Goal: Information Seeking & Learning: Learn about a topic

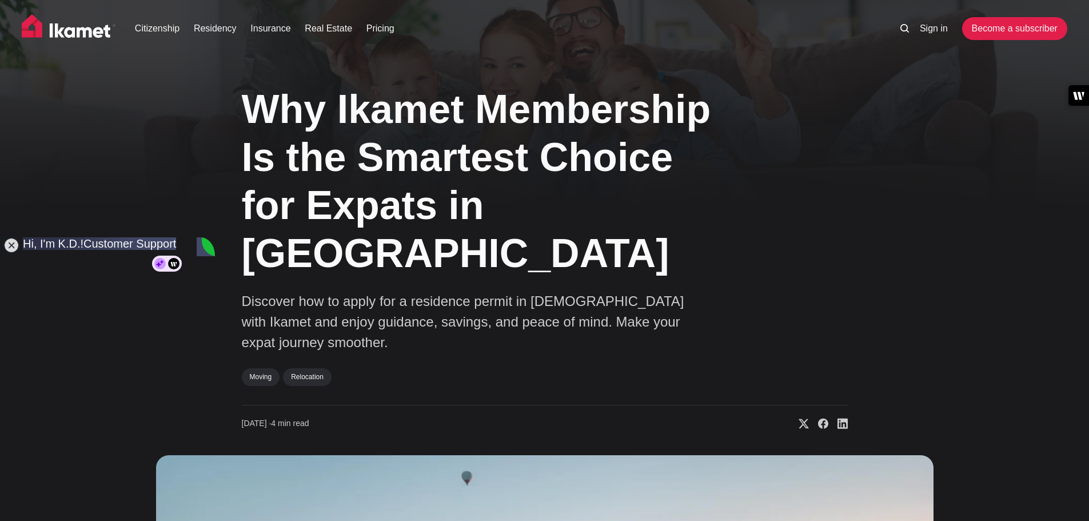
click at [7, 235] on div "Why Ikamet Membership Is the Smartest Choice for Expats in Türkiye Discover ho…" at bounding box center [544, 495] width 1089 height 841
click at [11, 241] on jdiv at bounding box center [11, 245] width 16 height 16
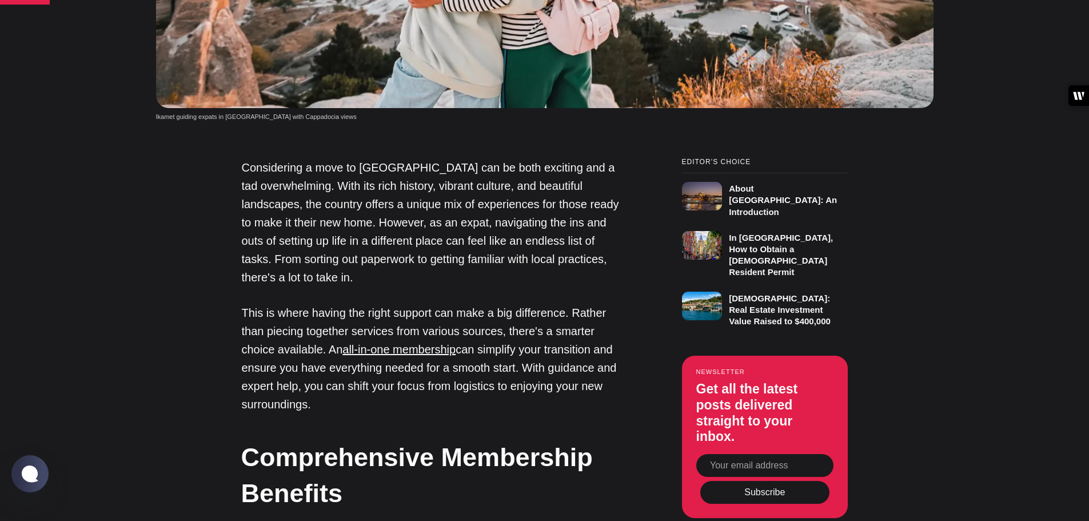
scroll to position [800, 0]
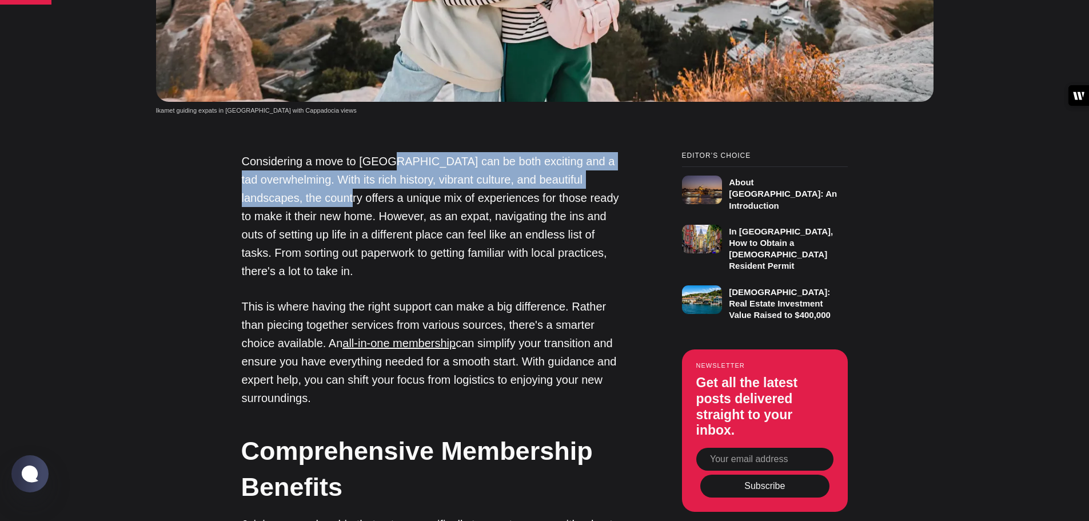
drag, startPoint x: 389, startPoint y: 117, endPoint x: 401, endPoint y: 154, distance: 39.0
click at [401, 154] on p "Considering a move to Turkey can be both exciting and a tad overwhelming. With …" at bounding box center [433, 216] width 383 height 128
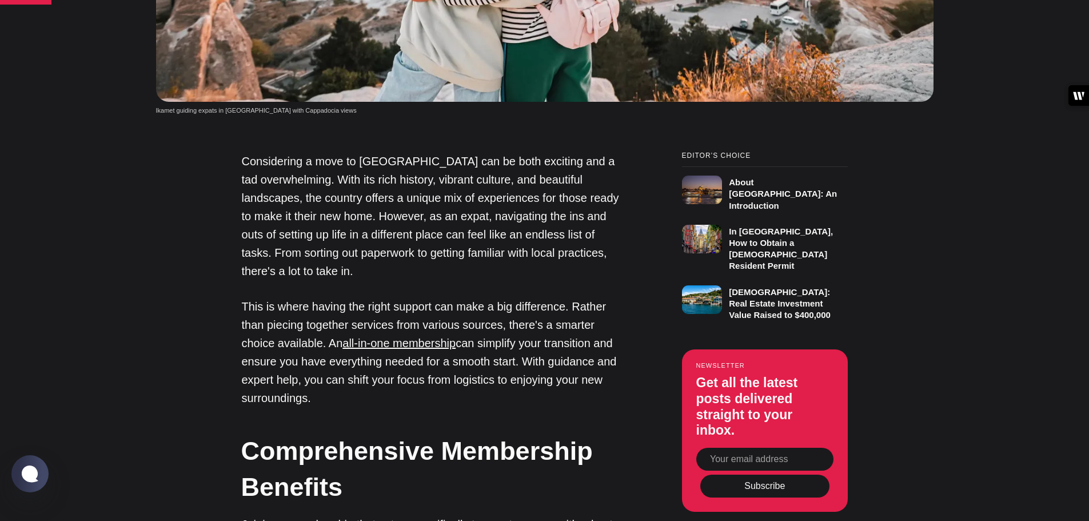
click at [401, 179] on p "Considering a move to Turkey can be both exciting and a tad overwhelming. With …" at bounding box center [433, 216] width 383 height 128
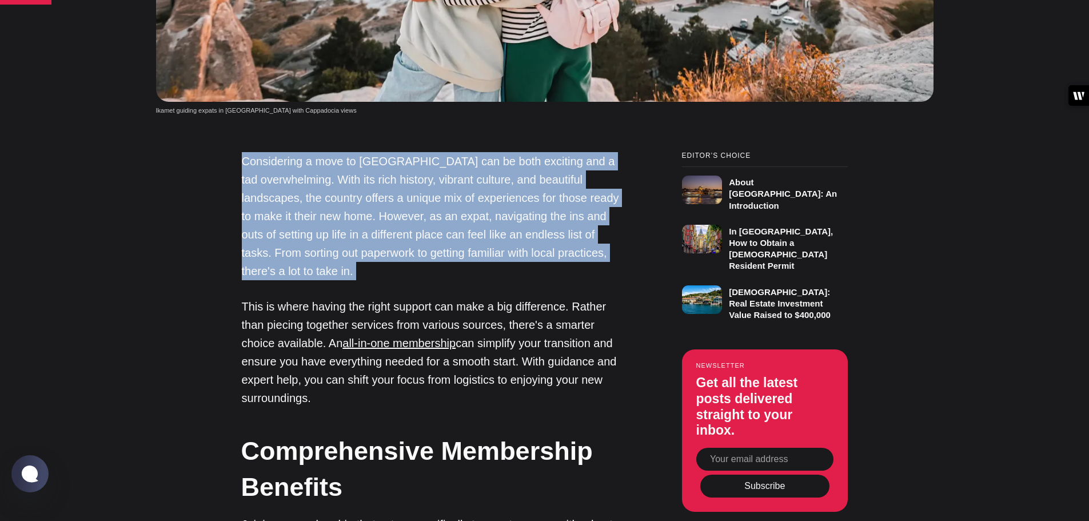
click at [401, 179] on p "Considering a move to Turkey can be both exciting and a tad overwhelming. With …" at bounding box center [433, 216] width 383 height 128
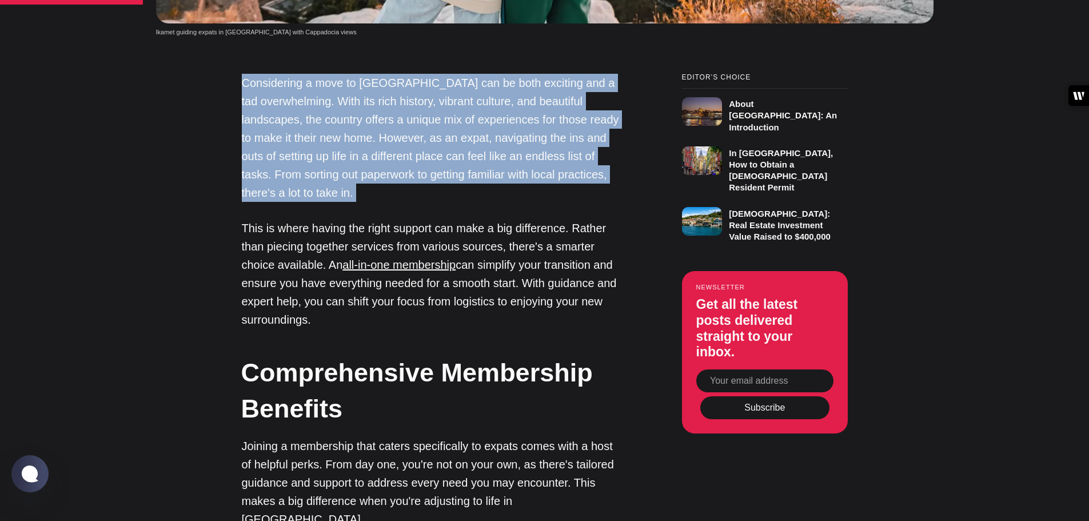
scroll to position [1086, 0]
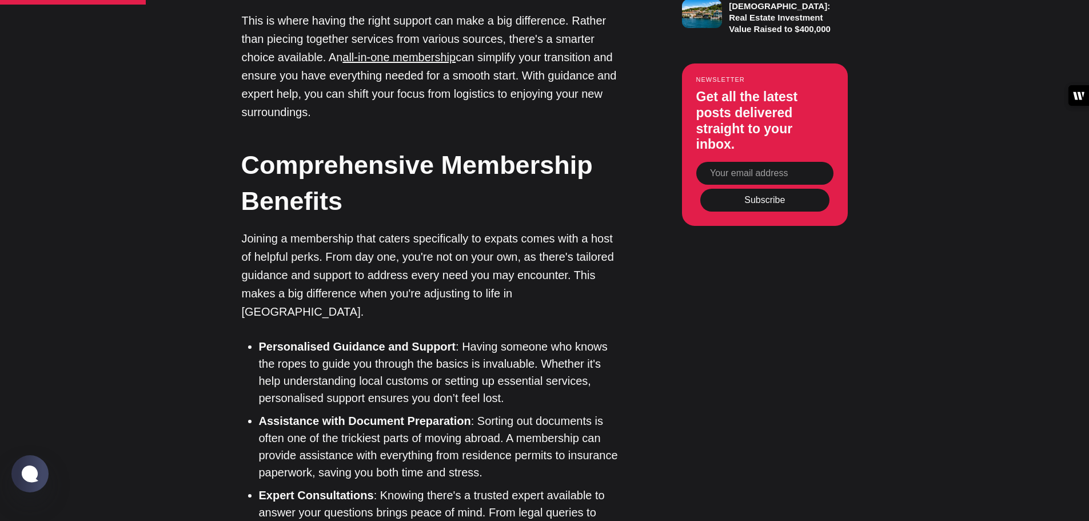
click at [263, 229] on p "Joining a membership that caters specifically to expats comes with a host of he…" at bounding box center [433, 274] width 383 height 91
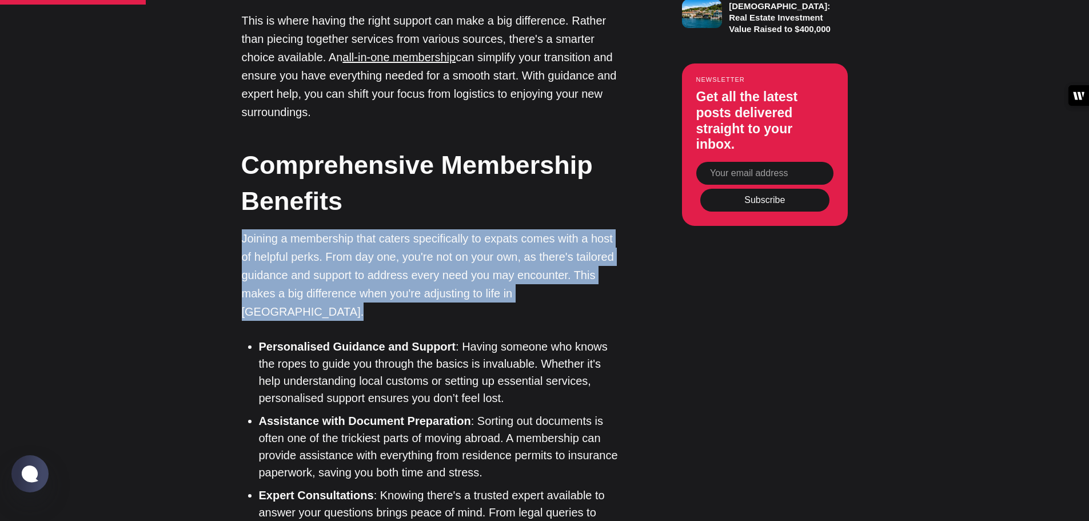
click at [263, 229] on p "Joining a membership that caters specifically to expats comes with a host of he…" at bounding box center [433, 274] width 383 height 91
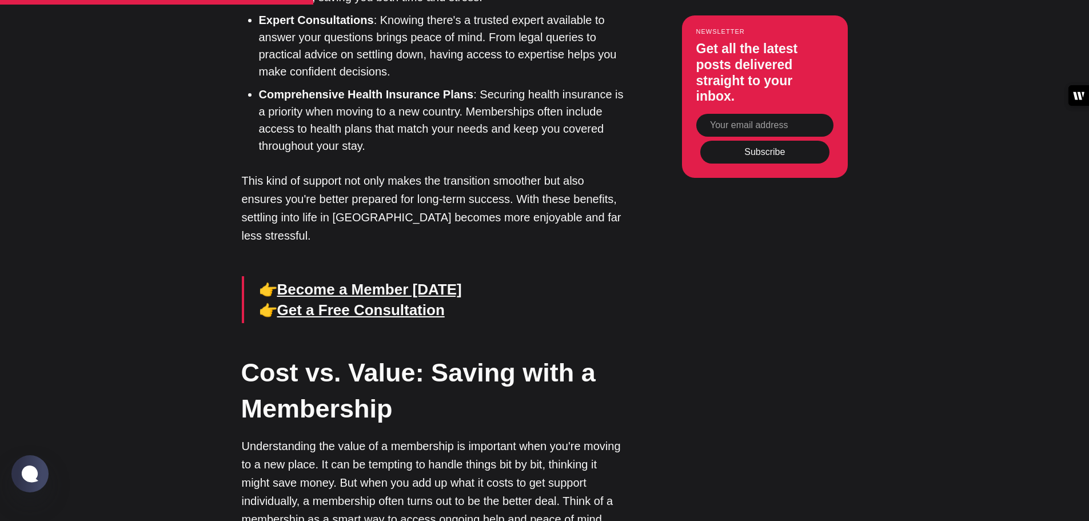
scroll to position [1600, 0]
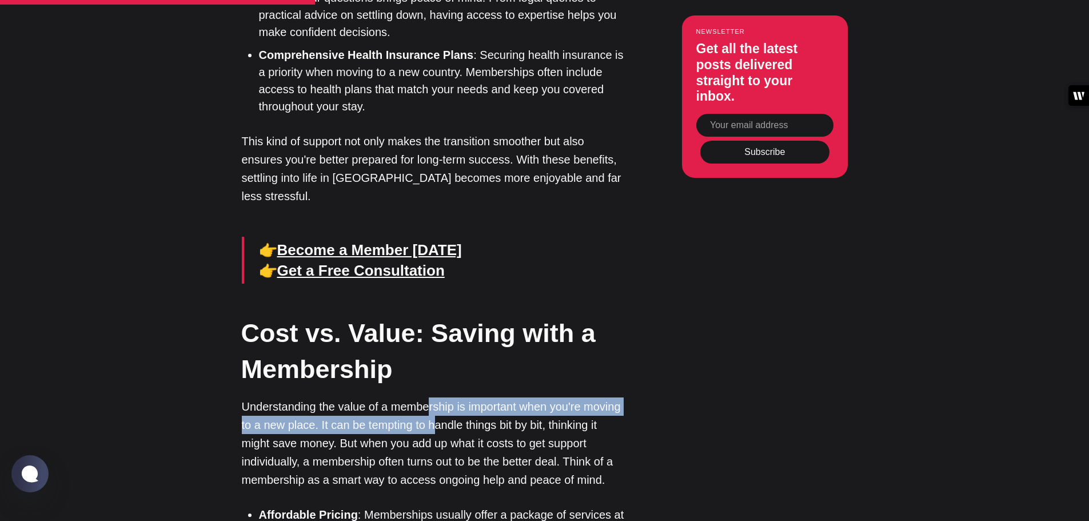
drag, startPoint x: 429, startPoint y: 322, endPoint x: 436, endPoint y: 343, distance: 22.8
click at [436, 397] on p "Understanding the value of a membership is important when you're moving to a ne…" at bounding box center [433, 442] width 383 height 91
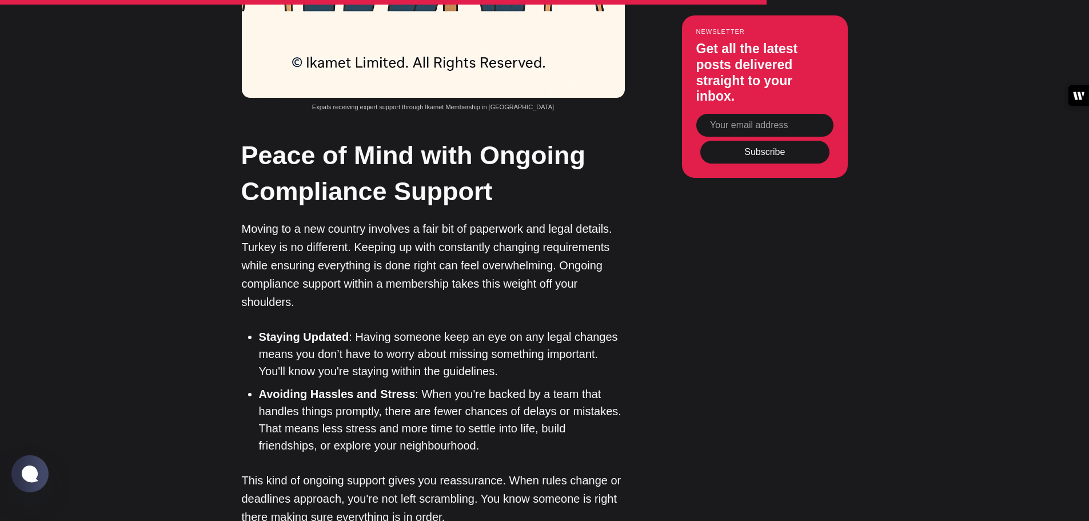
scroll to position [2972, 0]
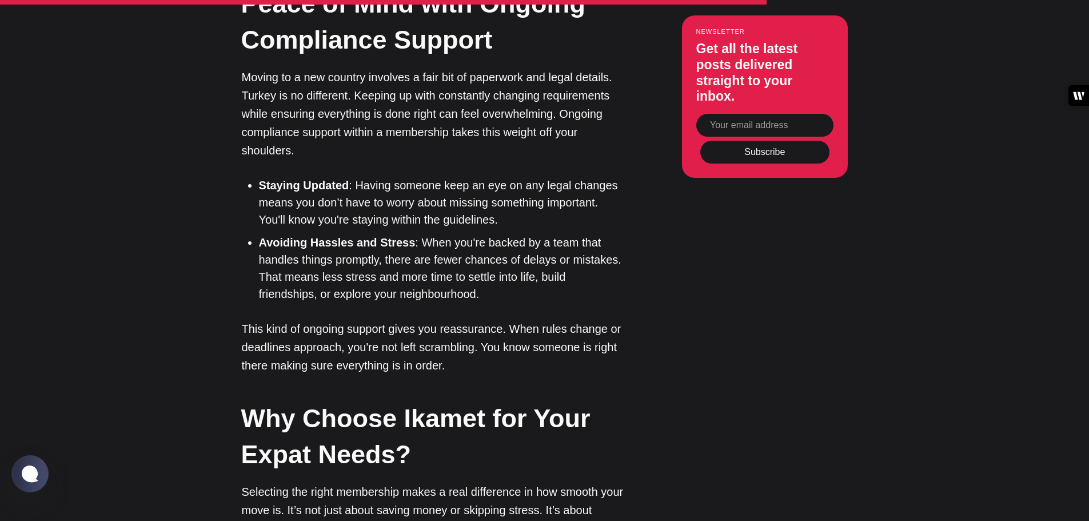
click at [435, 403] on strong "Why Choose Ikamet for Your Expat Needs?" at bounding box center [415, 435] width 349 height 65
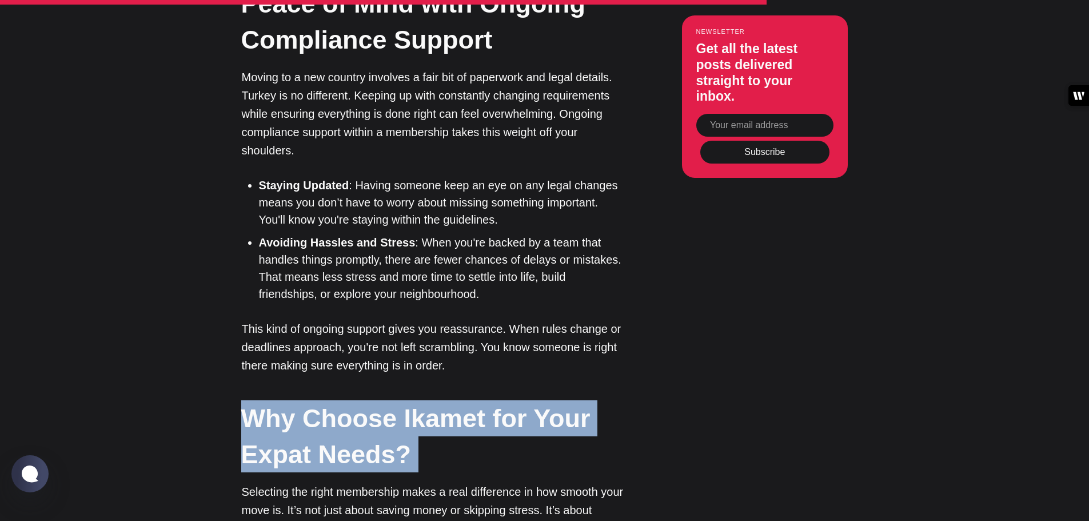
click at [435, 403] on strong "Why Choose Ikamet for Your Expat Needs?" at bounding box center [415, 435] width 349 height 65
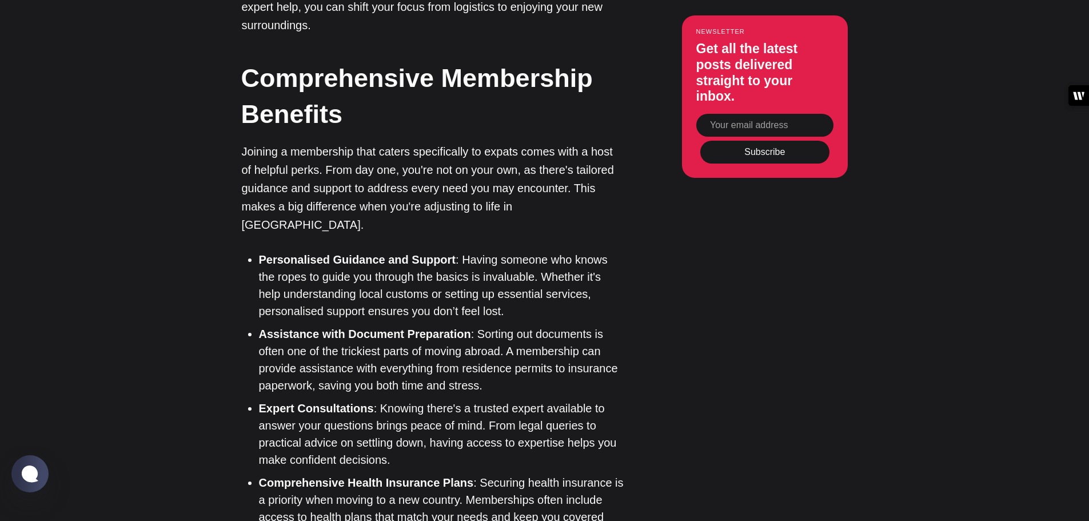
scroll to position [0, 0]
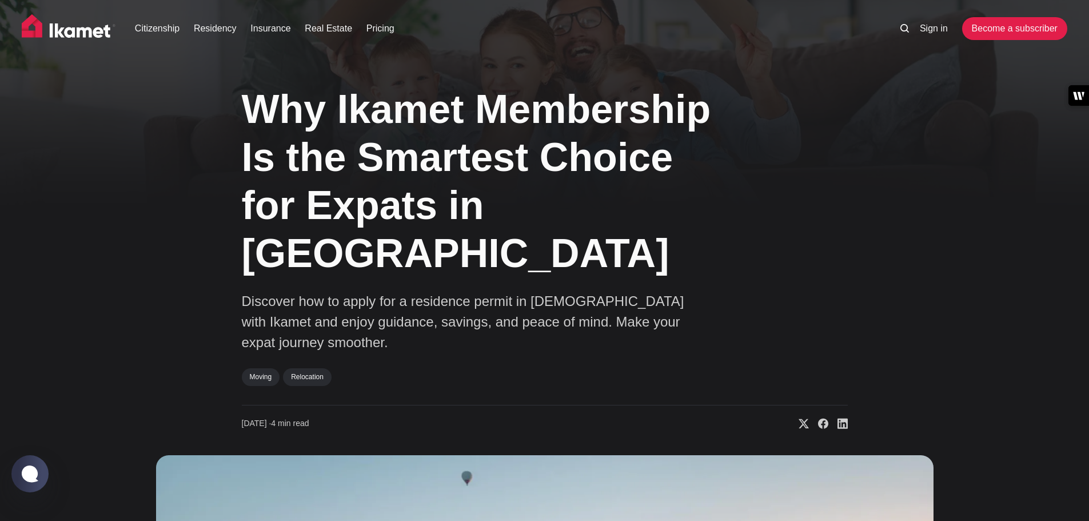
click at [502, 167] on h1 "Why Ikamet Membership Is the Smartest Choice for Expats in Türkiye" at bounding box center [487, 181] width 491 height 192
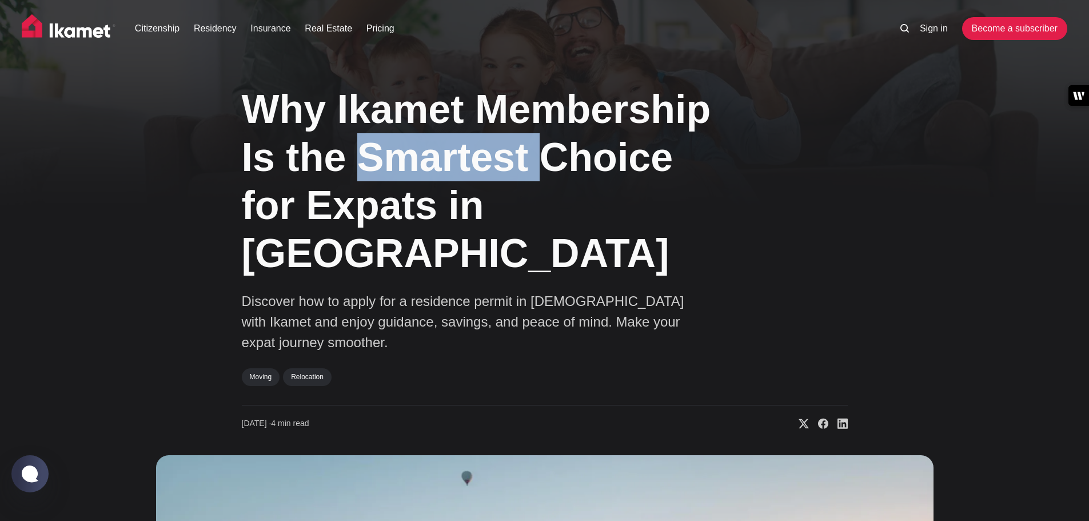
click at [502, 167] on h1 "Why Ikamet Membership Is the Smartest Choice for Expats in Türkiye" at bounding box center [487, 181] width 491 height 192
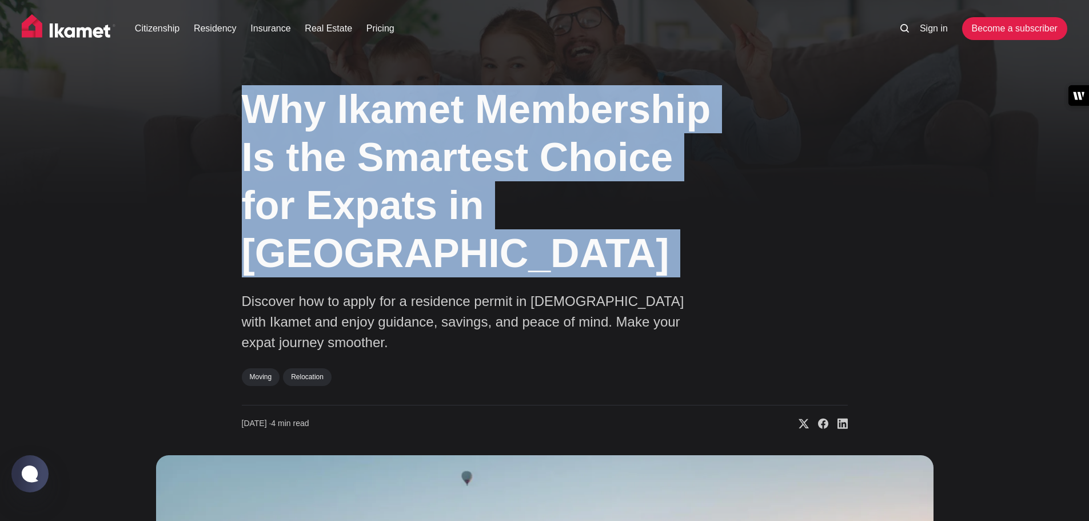
click at [502, 167] on h1 "Why Ikamet Membership Is the Smartest Choice for Expats in Türkiye" at bounding box center [487, 181] width 491 height 192
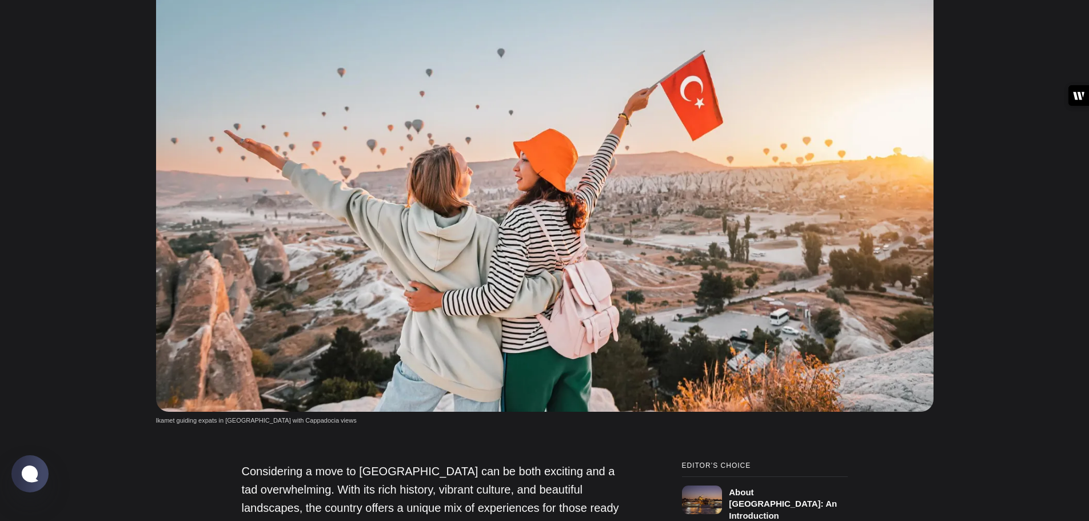
scroll to position [743, 0]
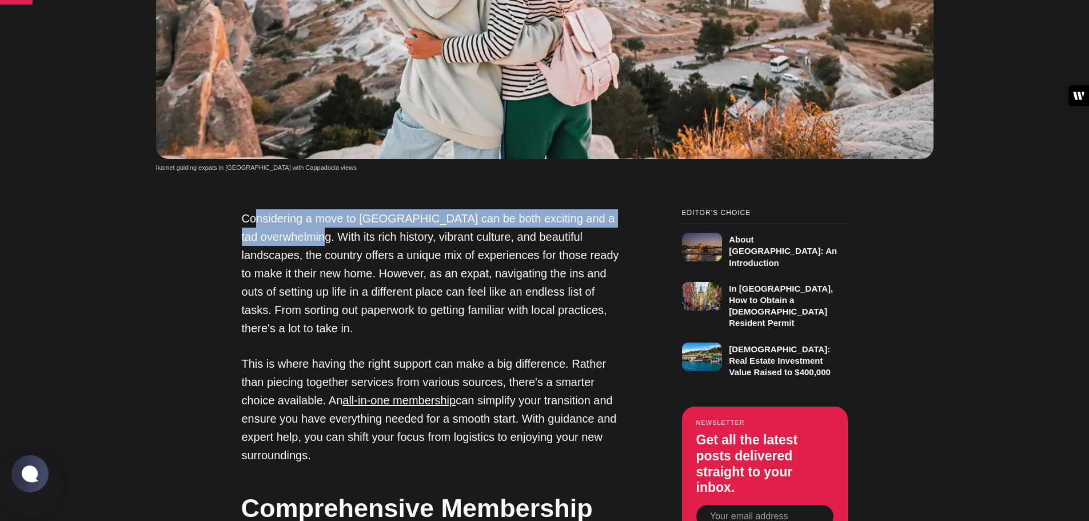
drag, startPoint x: 258, startPoint y: 175, endPoint x: 357, endPoint y: 182, distance: 98.5
click at [357, 209] on p "Considering a move to Turkey can be both exciting and a tad overwhelming. With …" at bounding box center [433, 273] width 383 height 128
click at [385, 209] on p "Considering a move to Turkey can be both exciting and a tad overwhelming. With …" at bounding box center [433, 273] width 383 height 128
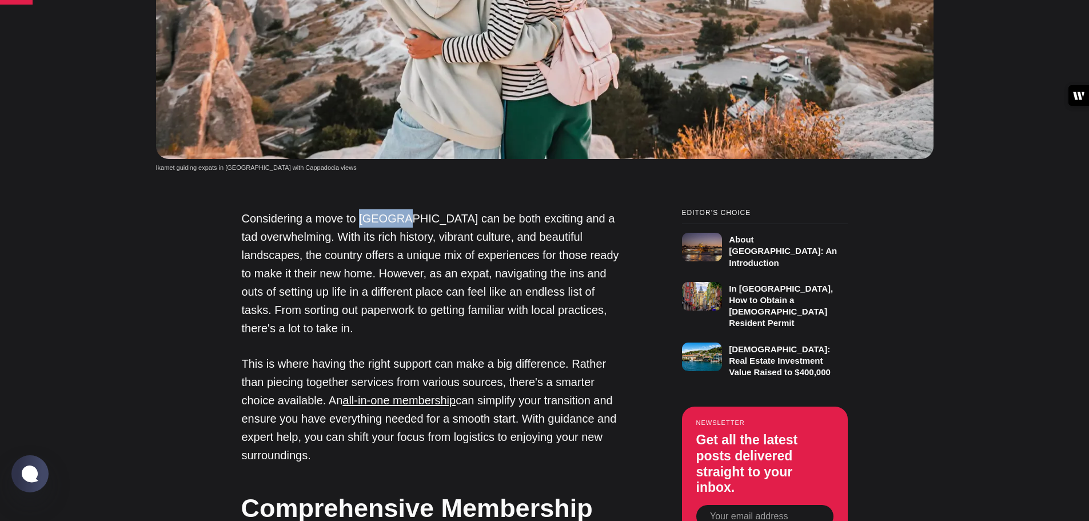
click at [385, 209] on p "Considering a move to Turkey can be both exciting and a tad overwhelming. With …" at bounding box center [433, 273] width 383 height 128
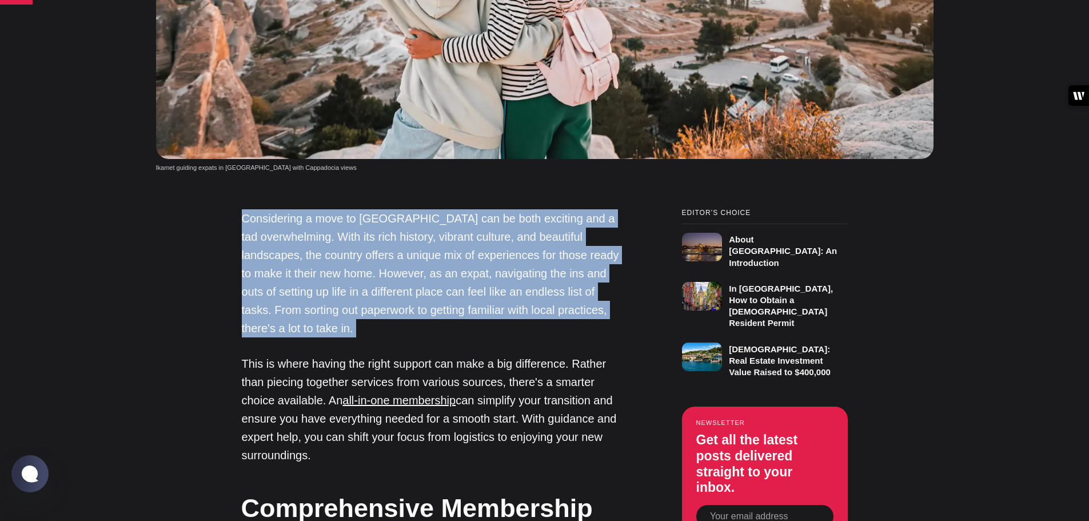
click at [385, 209] on p "Considering a move to Turkey can be both exciting and a tad overwhelming. With …" at bounding box center [433, 273] width 383 height 128
click at [369, 209] on p "Considering a move to Turkey can be both exciting and a tad overwhelming. With …" at bounding box center [433, 273] width 383 height 128
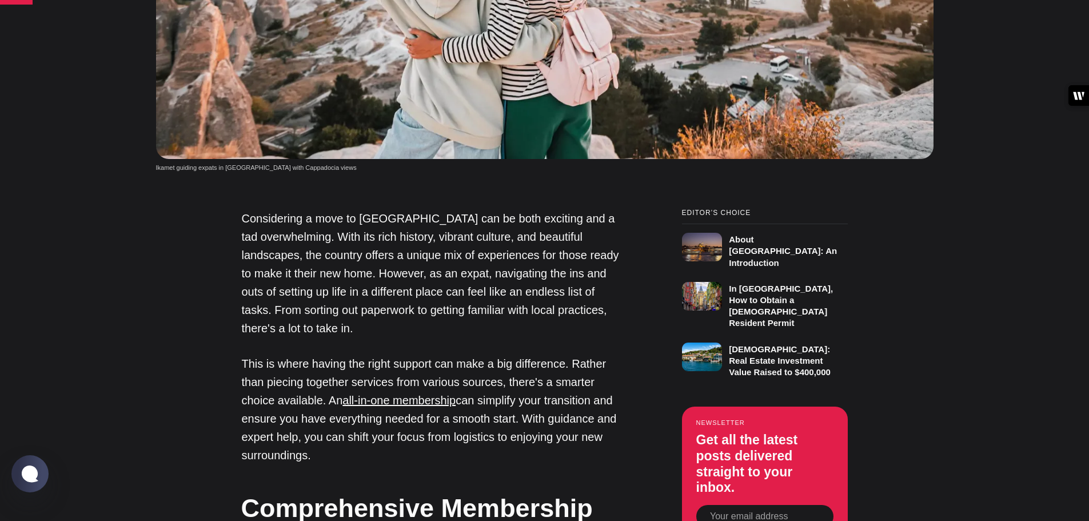
click at [363, 210] on p "Considering a move to Turkey can be both exciting and a tad overwhelming. With …" at bounding box center [433, 273] width 383 height 128
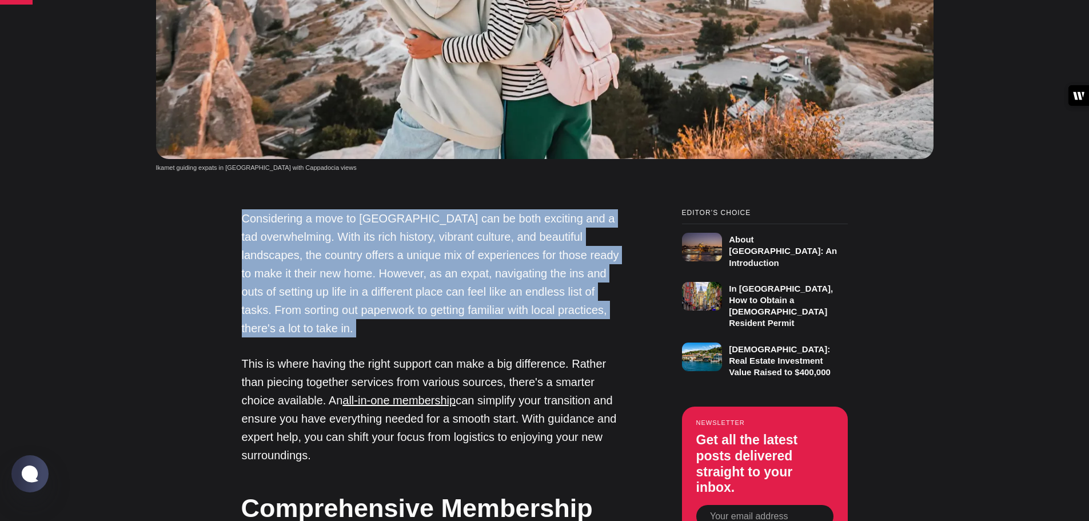
click at [363, 210] on p "Considering a move to Turkey can be both exciting and a tad overwhelming. With …" at bounding box center [433, 273] width 383 height 128
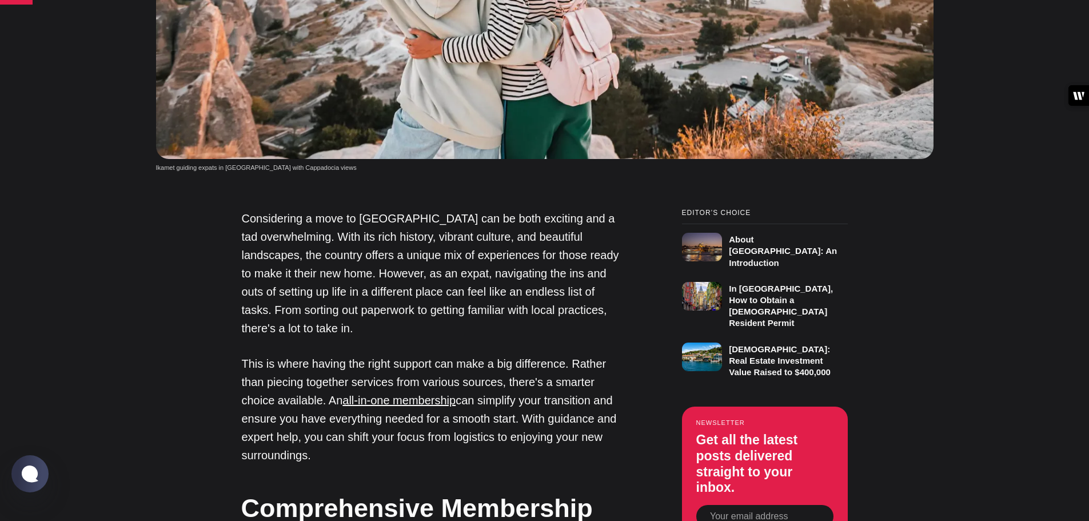
click at [306, 354] on p "This is where having the right support can make a big difference. Rather than p…" at bounding box center [433, 409] width 383 height 110
click at [307, 354] on p "This is where having the right support can make a big difference. Rather than p…" at bounding box center [433, 409] width 383 height 110
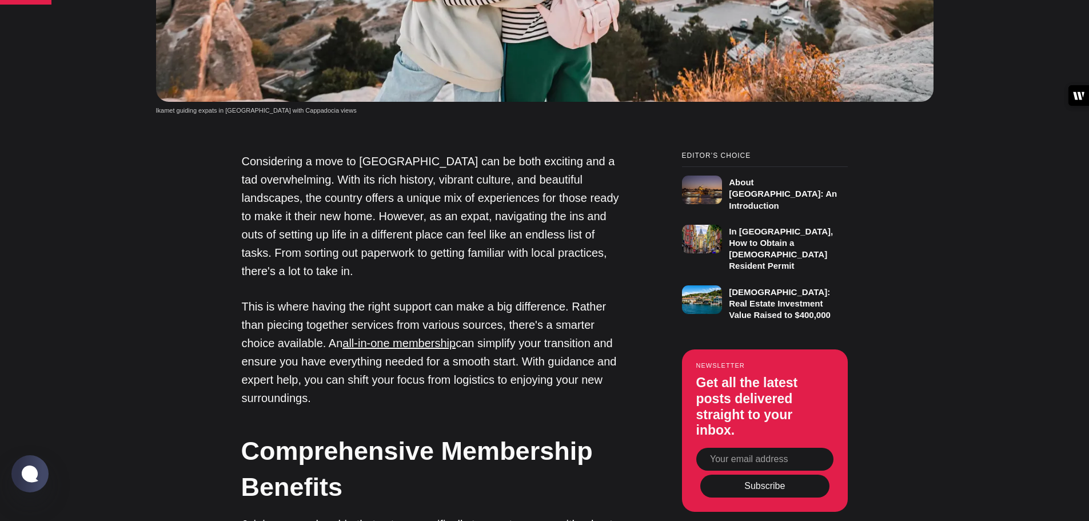
click at [295, 308] on p "This is where having the right support can make a big difference. Rather than p…" at bounding box center [433, 352] width 383 height 110
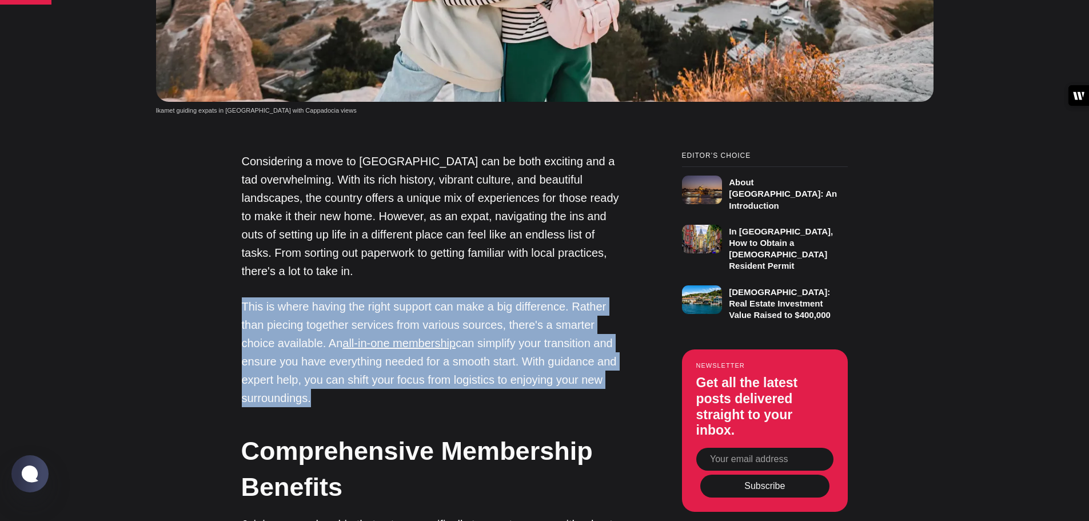
click at [295, 308] on p "This is where having the right support can make a big difference. Rather than p…" at bounding box center [433, 352] width 383 height 110
click at [294, 345] on p "This is where having the right support can make a big difference. Rather than p…" at bounding box center [433, 352] width 383 height 110
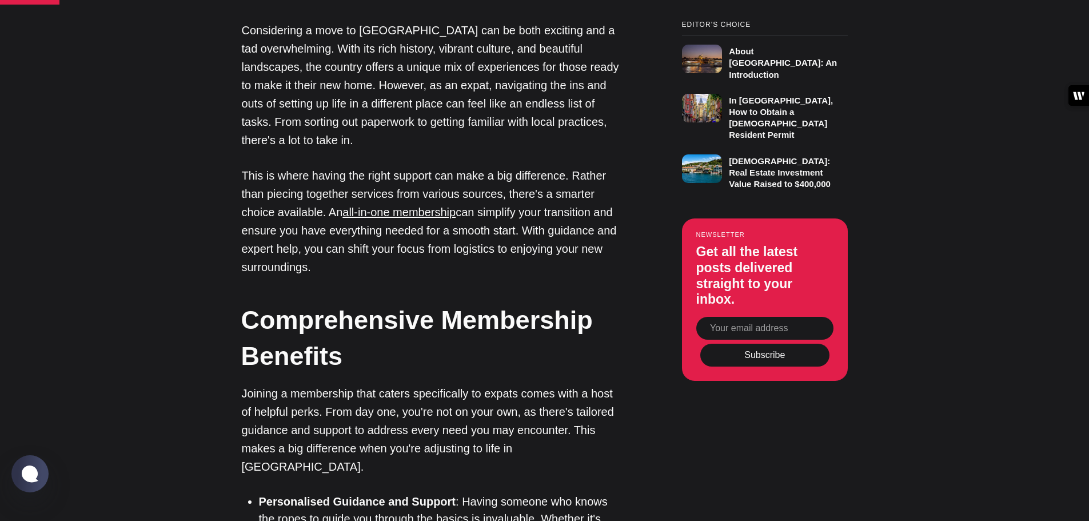
scroll to position [972, 0]
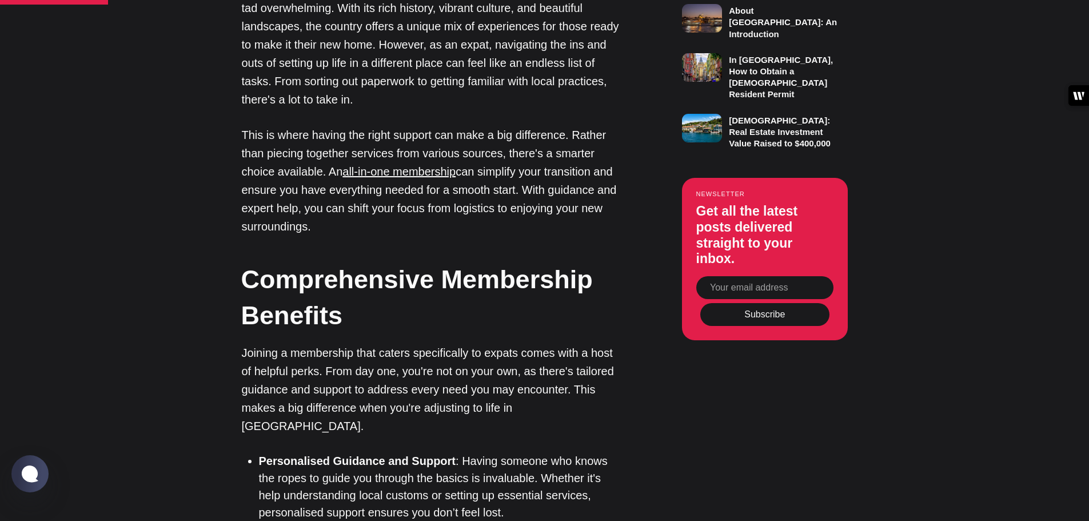
click at [335, 273] on strong "Comprehensive Membership Benefits" at bounding box center [416, 297] width 351 height 65
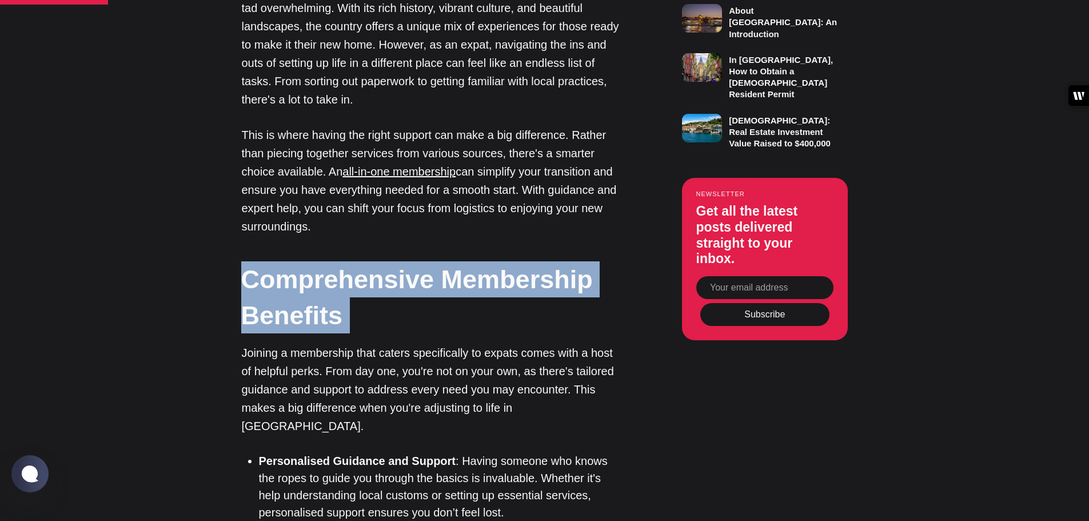
click at [335, 273] on strong "Comprehensive Membership Benefits" at bounding box center [416, 297] width 351 height 65
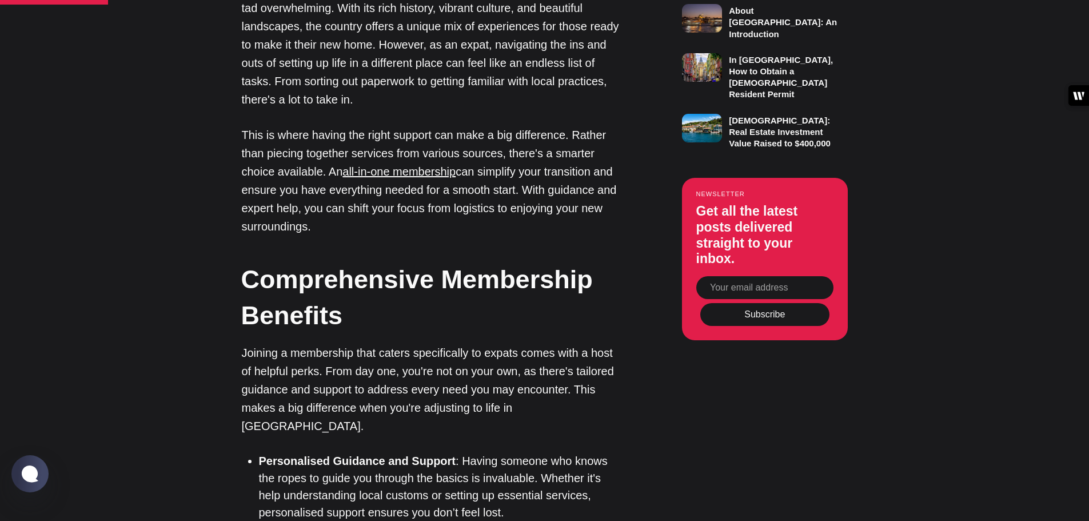
click at [329, 343] on p "Joining a membership that caters specifically to expats comes with a host of he…" at bounding box center [433, 388] width 383 height 91
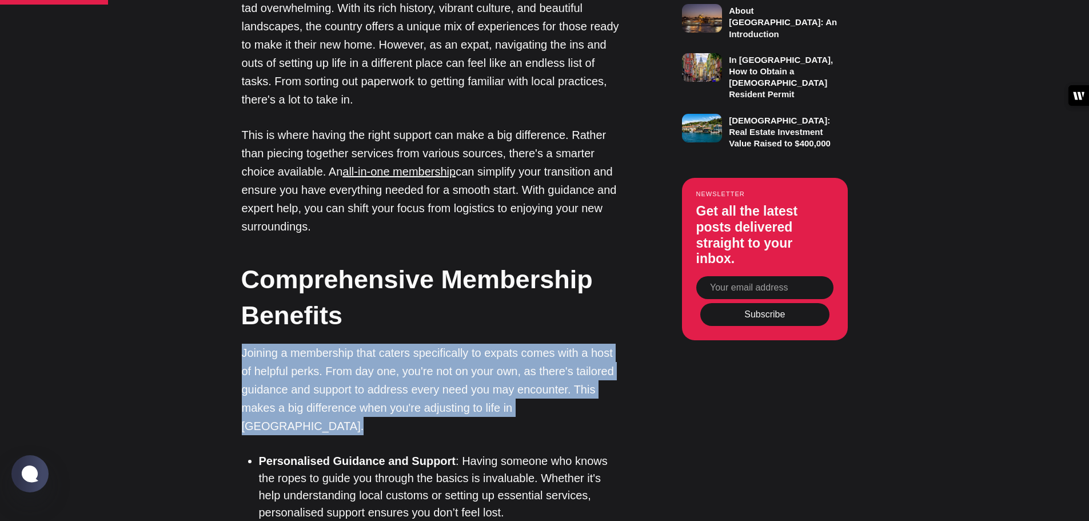
click at [329, 343] on p "Joining a membership that caters specifically to expats comes with a host of he…" at bounding box center [433, 388] width 383 height 91
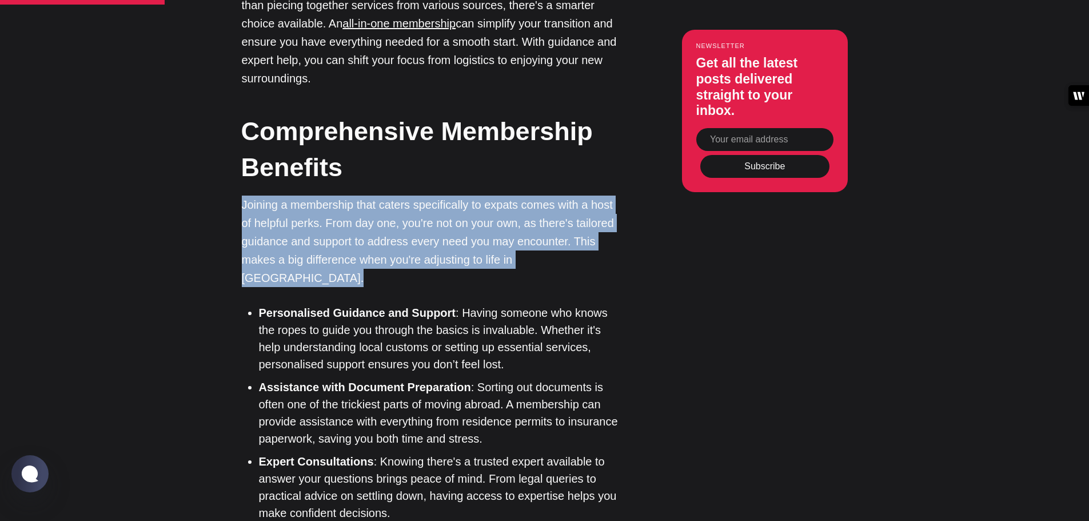
scroll to position [1143, 0]
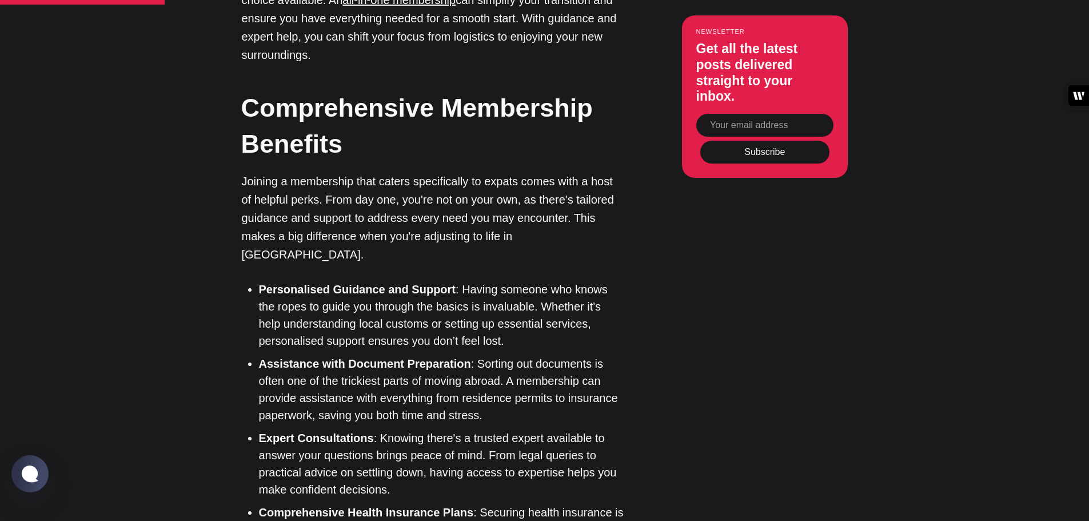
click at [331, 355] on li "Assistance with Document Preparation : Sorting out documents is often one of th…" at bounding box center [442, 389] width 366 height 69
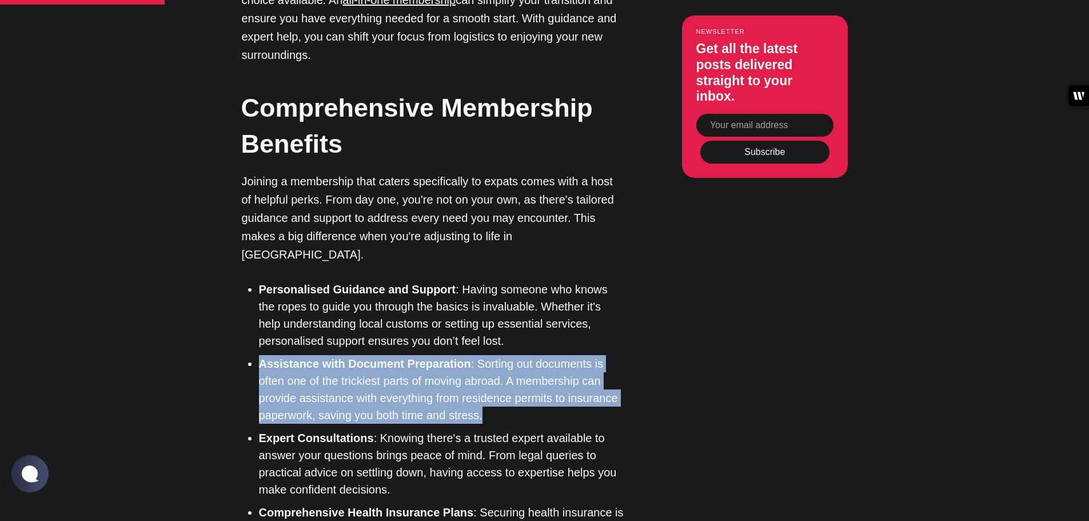
click at [331, 355] on li "Assistance with Document Preparation : Sorting out documents is often one of th…" at bounding box center [442, 389] width 366 height 69
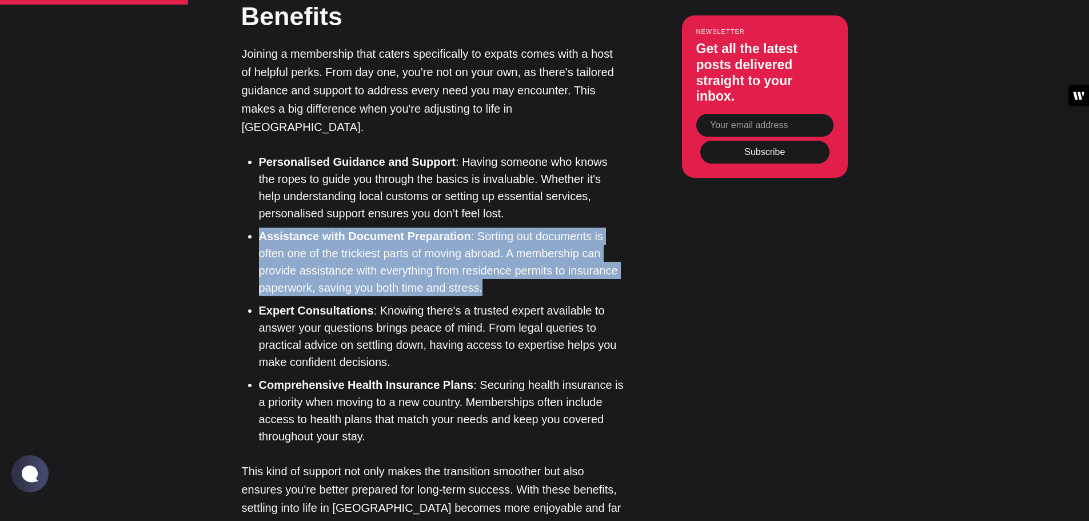
scroll to position [1314, 0]
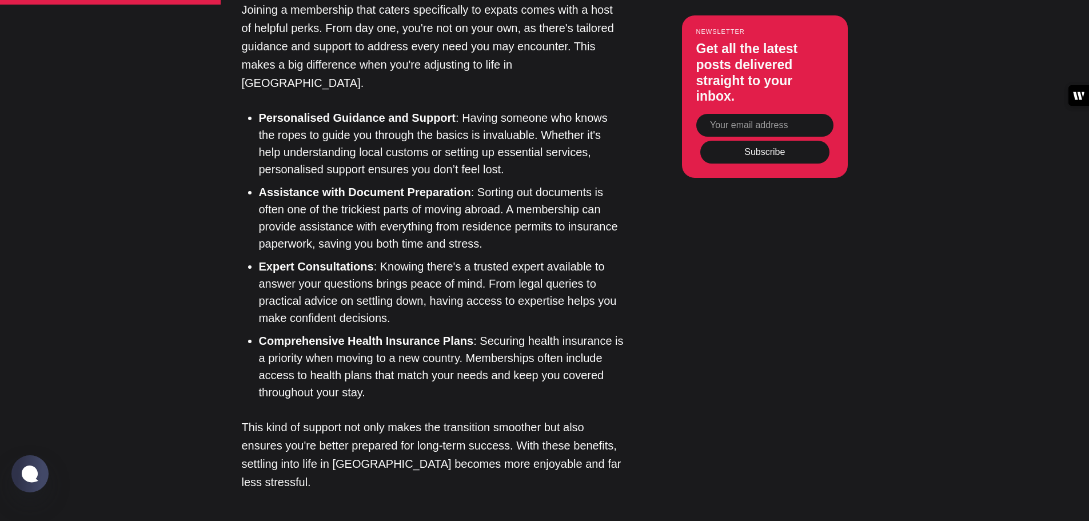
click at [334, 332] on li "Comprehensive Health Insurance Plans : Securing health insurance is a priority …" at bounding box center [442, 366] width 366 height 69
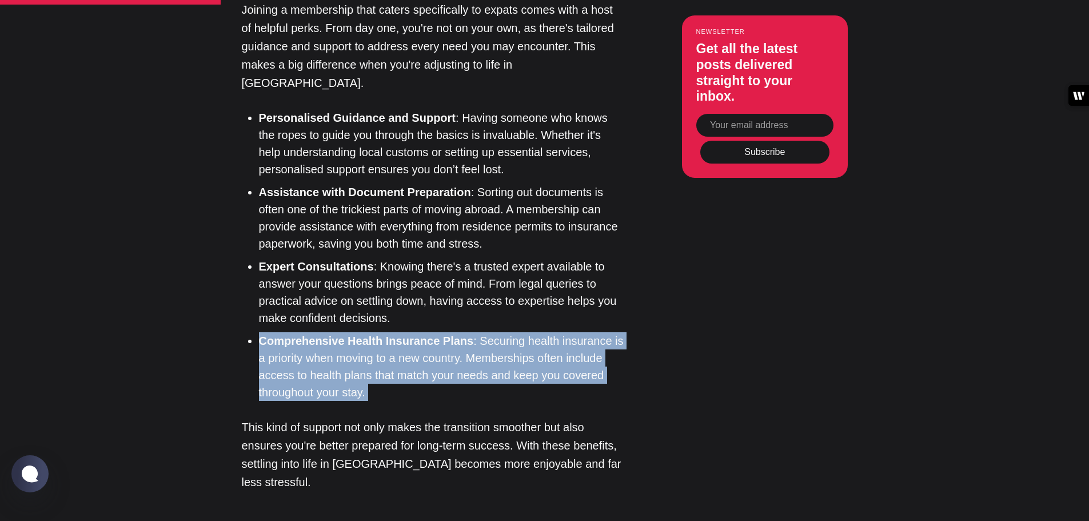
click at [334, 332] on li "Comprehensive Health Insurance Plans : Securing health insurance is a priority …" at bounding box center [442, 366] width 366 height 69
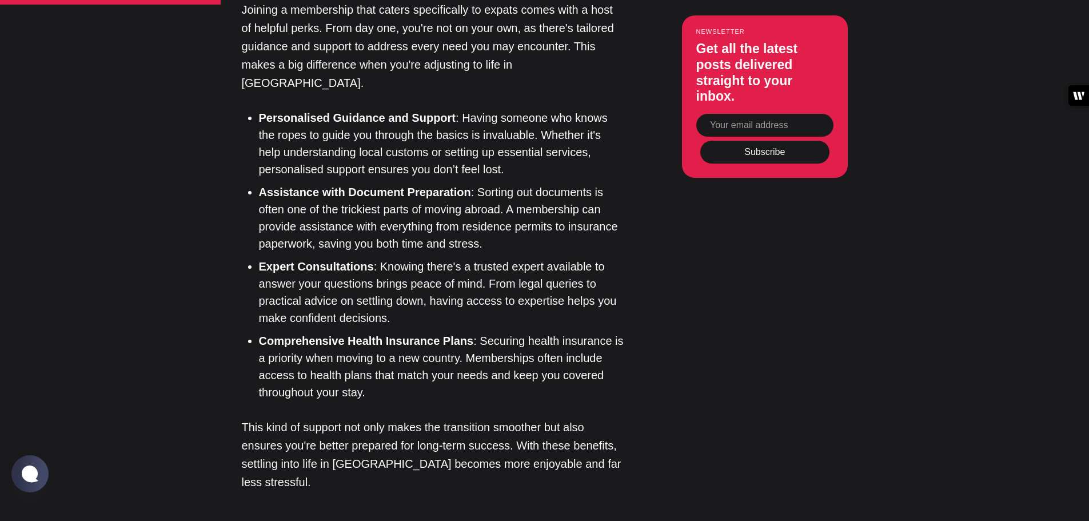
click at [352, 418] on p "This kind of support not only makes the transition smoother but also ensures yo…" at bounding box center [433, 454] width 383 height 73
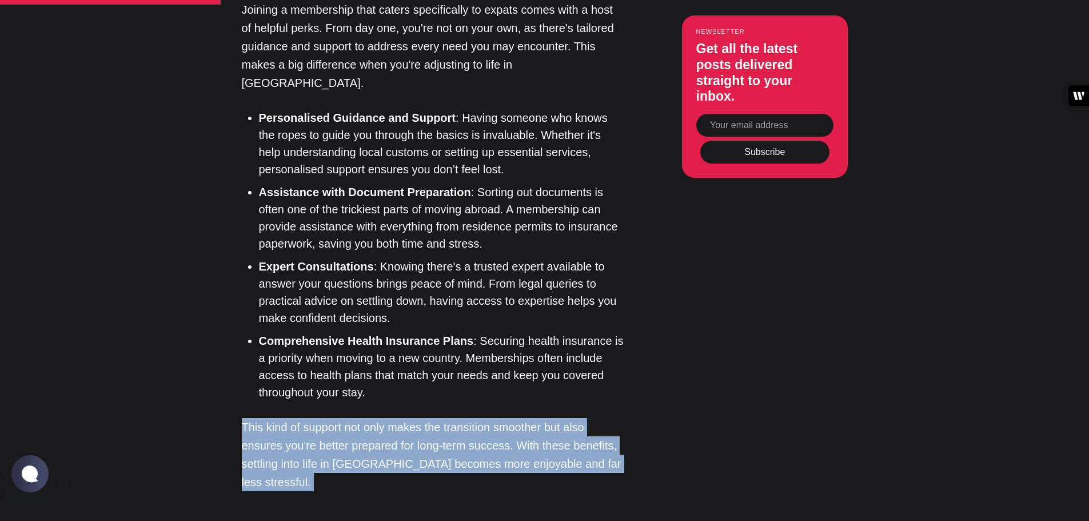
click at [352, 418] on p "This kind of support not only makes the transition smoother but also ensures yo…" at bounding box center [433, 454] width 383 height 73
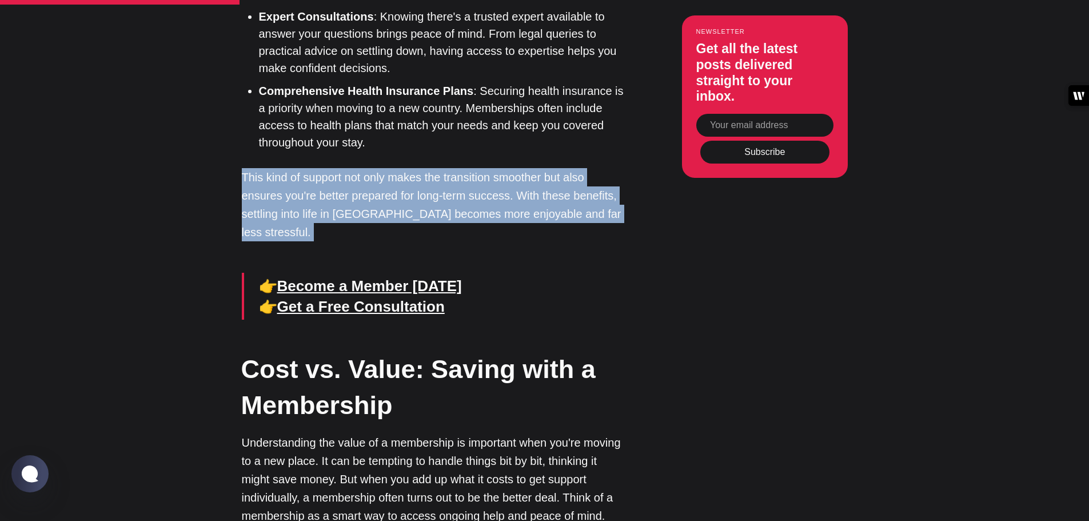
scroll to position [1600, 0]
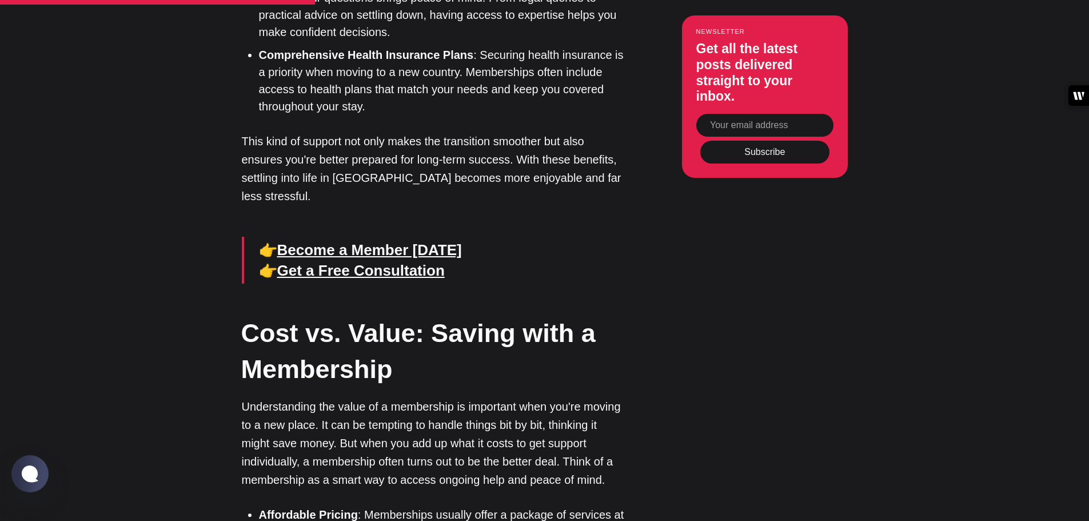
click at [349, 318] on strong "Cost vs. Value: Saving with a Membership" at bounding box center [418, 350] width 354 height 65
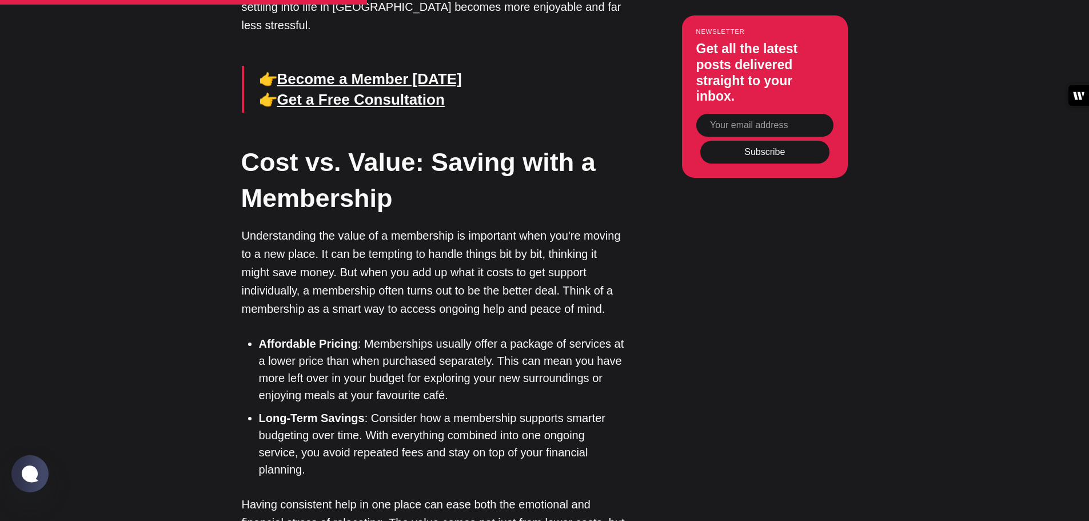
scroll to position [1772, 0]
click at [356, 334] on li "Affordable Pricing : Memberships usually offer a package of services at a lower…" at bounding box center [442, 368] width 366 height 69
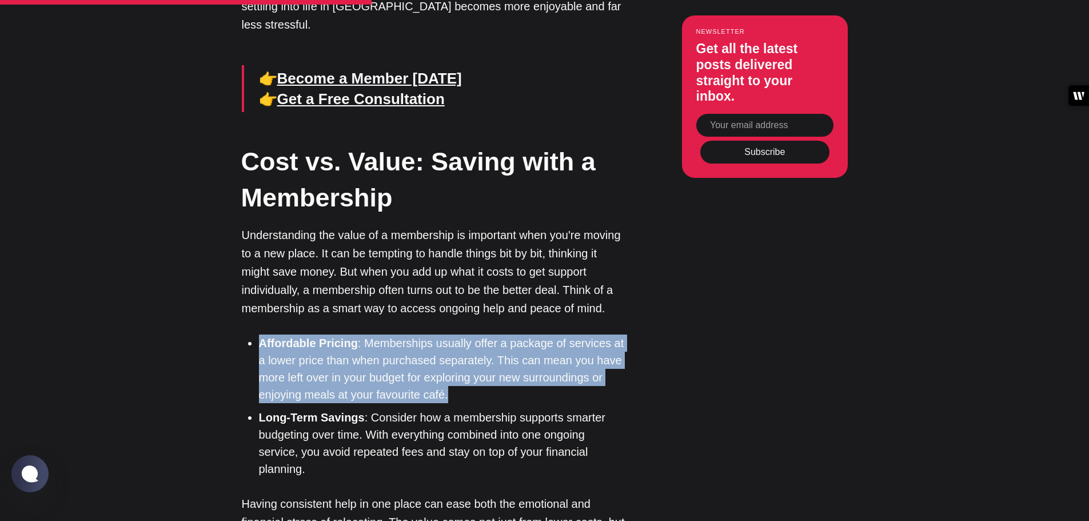
click at [356, 334] on li "Affordable Pricing : Memberships usually offer a package of services at a lower…" at bounding box center [442, 368] width 366 height 69
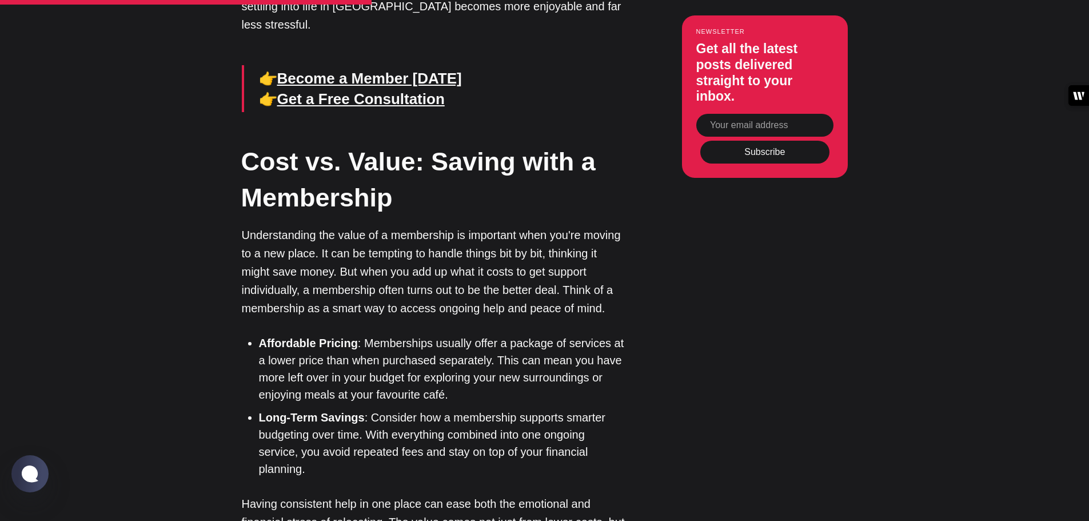
click at [359, 409] on li "Long-Term Savings : Consider how a membership supports smarter budgeting over t…" at bounding box center [442, 443] width 366 height 69
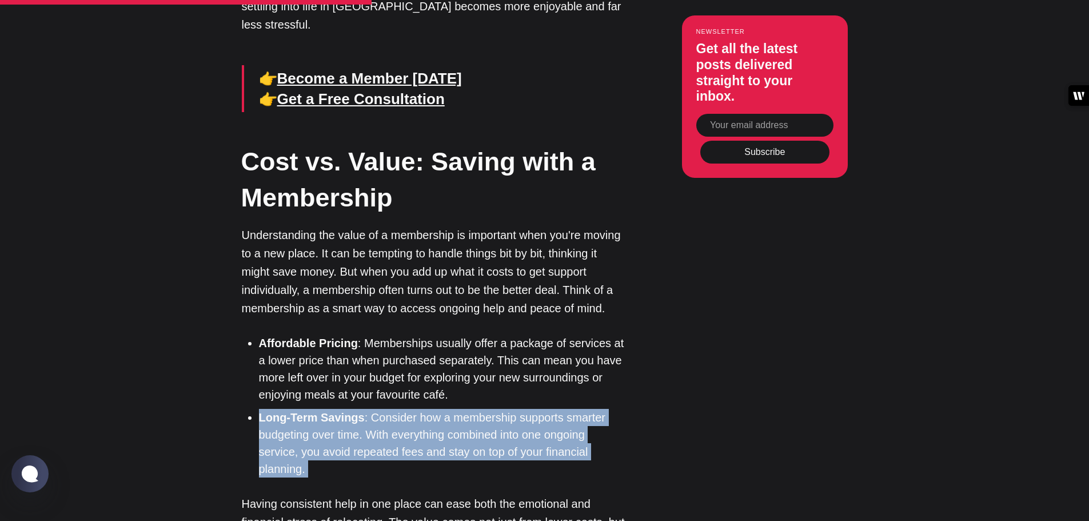
click at [359, 409] on li "Long-Term Savings : Consider how a membership supports smarter budgeting over t…" at bounding box center [442, 443] width 366 height 69
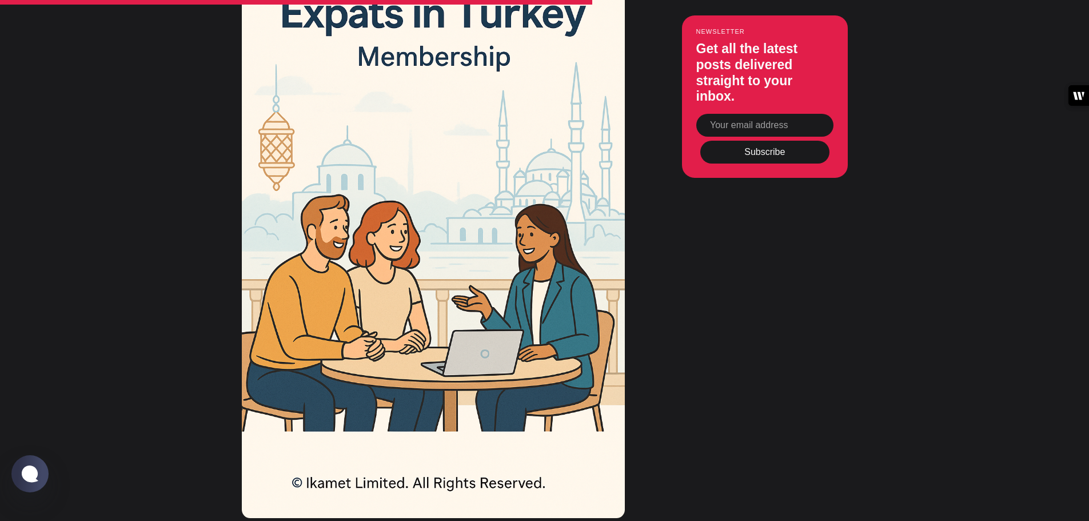
scroll to position [2686, 0]
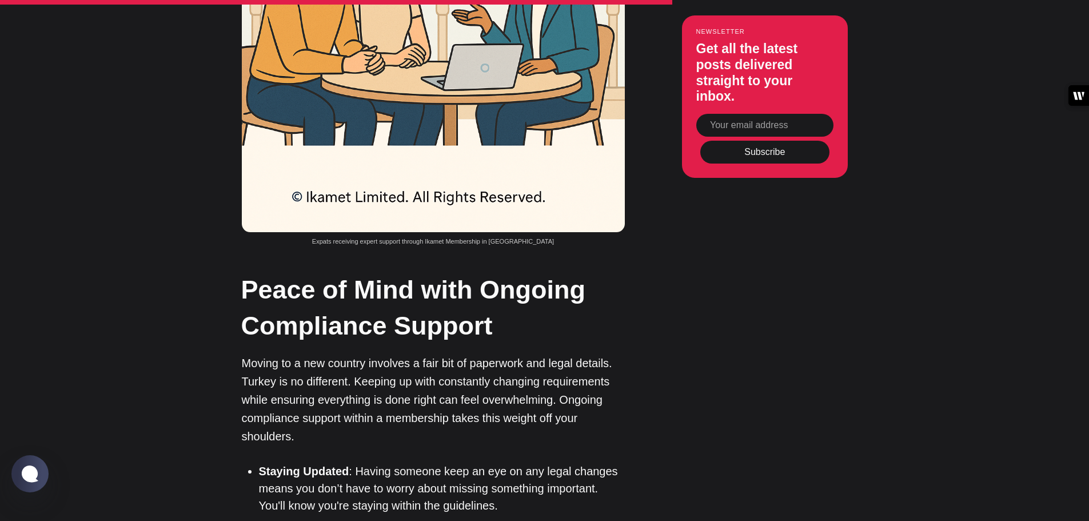
click at [357, 354] on p "Moving to a new country involves a fair bit of paperwork and legal details. Tur…" at bounding box center [433, 399] width 383 height 91
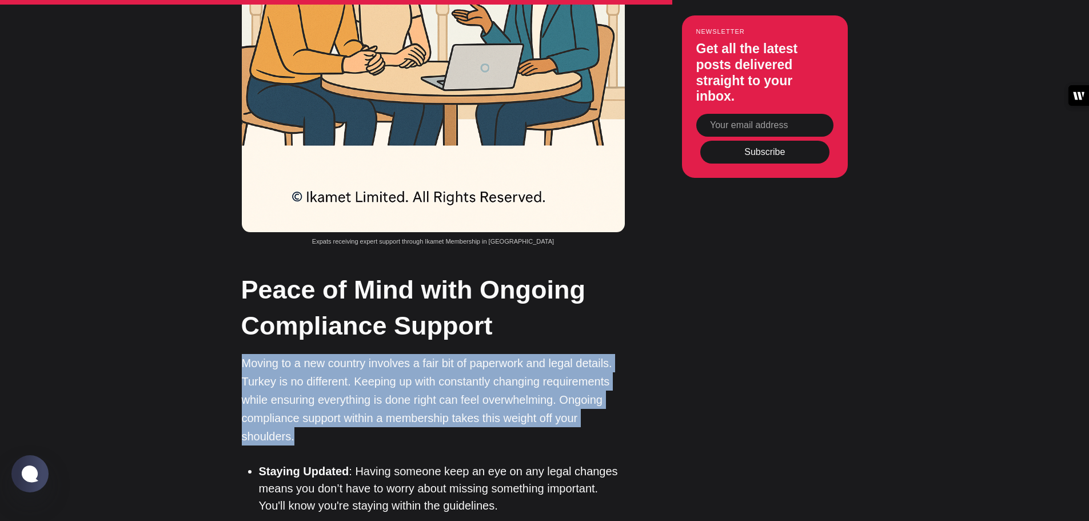
click at [357, 354] on p "Moving to a new country involves a fair bit of paperwork and legal details. Tur…" at bounding box center [433, 399] width 383 height 91
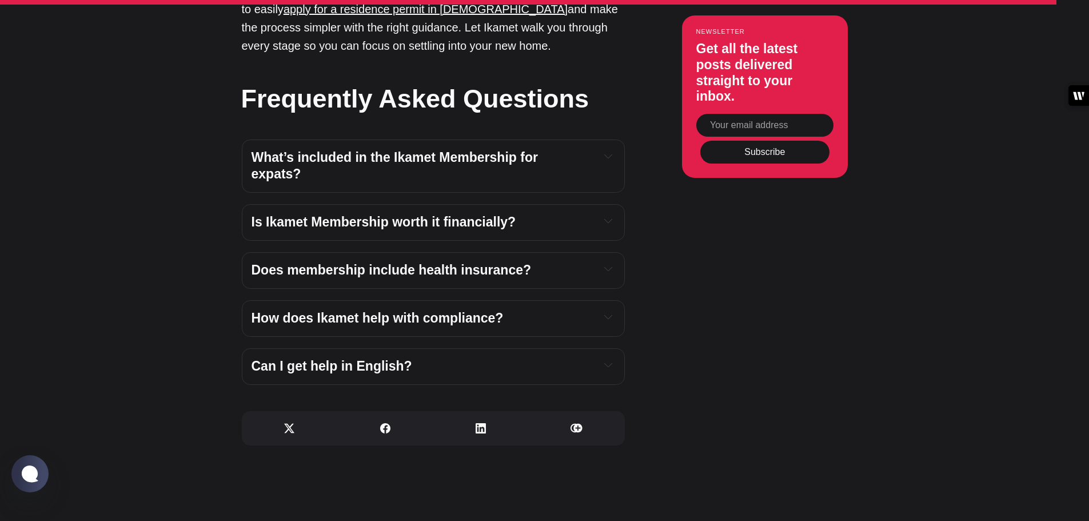
scroll to position [3886, 0]
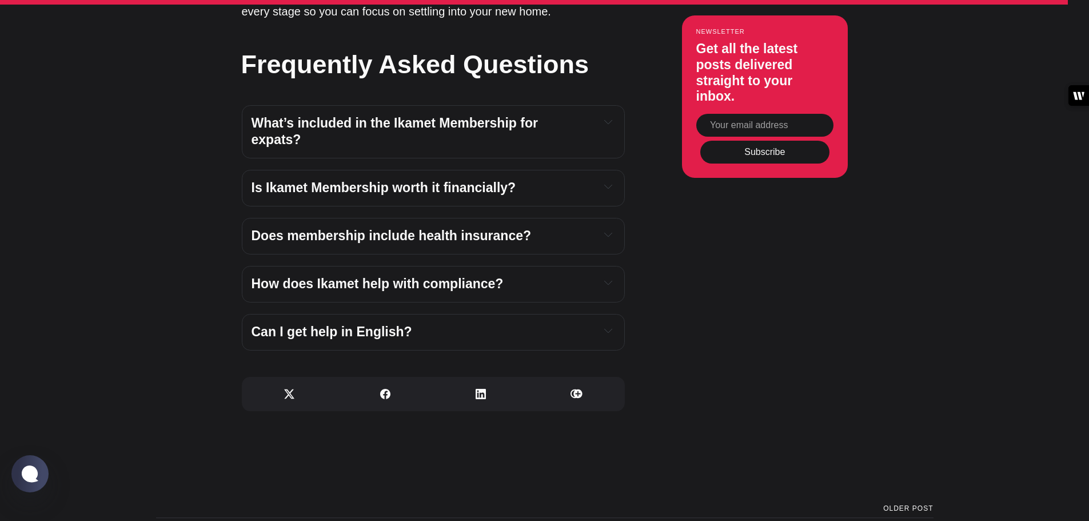
click at [362, 324] on strong "Can I get help in English?" at bounding box center [331, 331] width 161 height 15
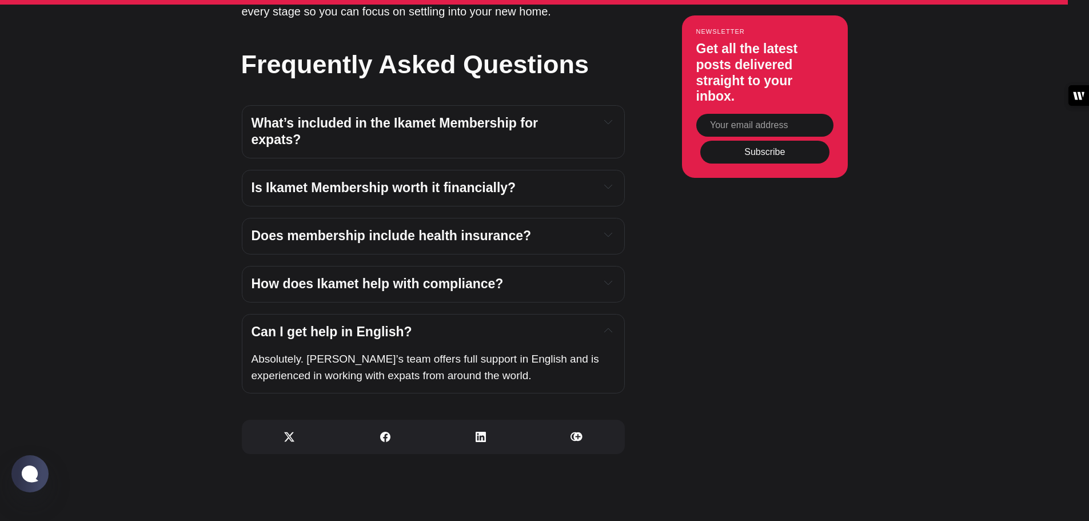
click at [381, 276] on strong "How does Ikamet help with compliance?" at bounding box center [377, 283] width 252 height 15
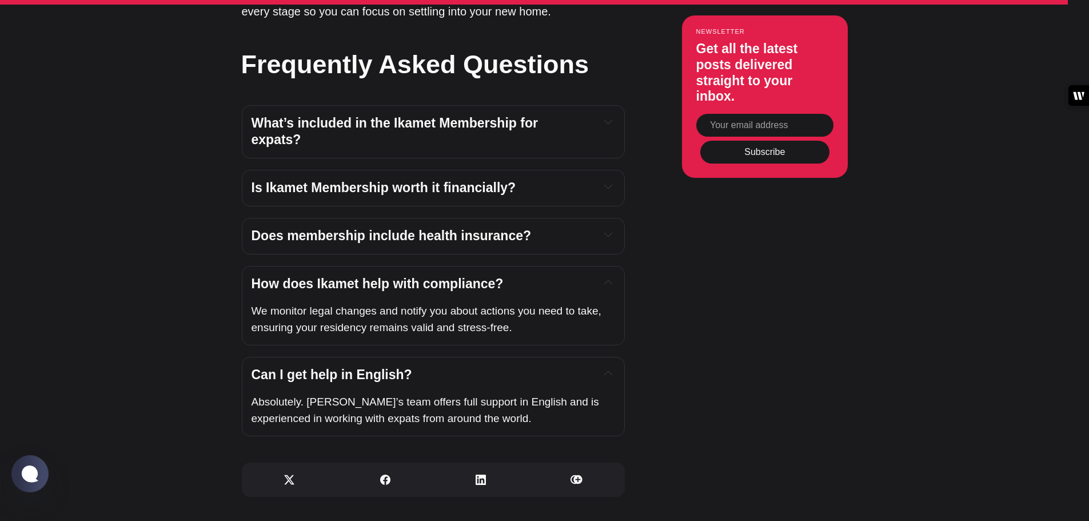
click at [368, 228] on strong "Does membership include health insurance?" at bounding box center [391, 235] width 280 height 15
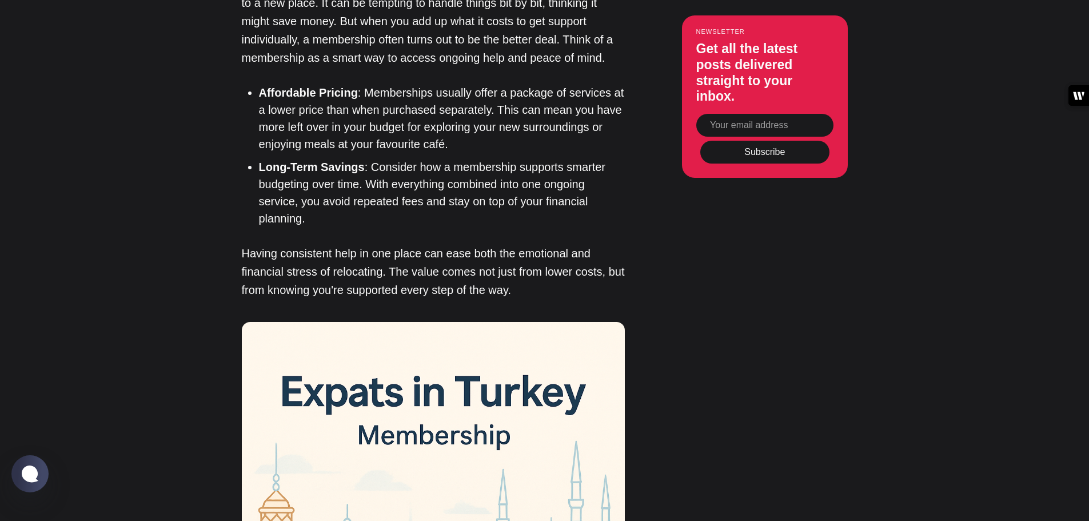
scroll to position [0, 0]
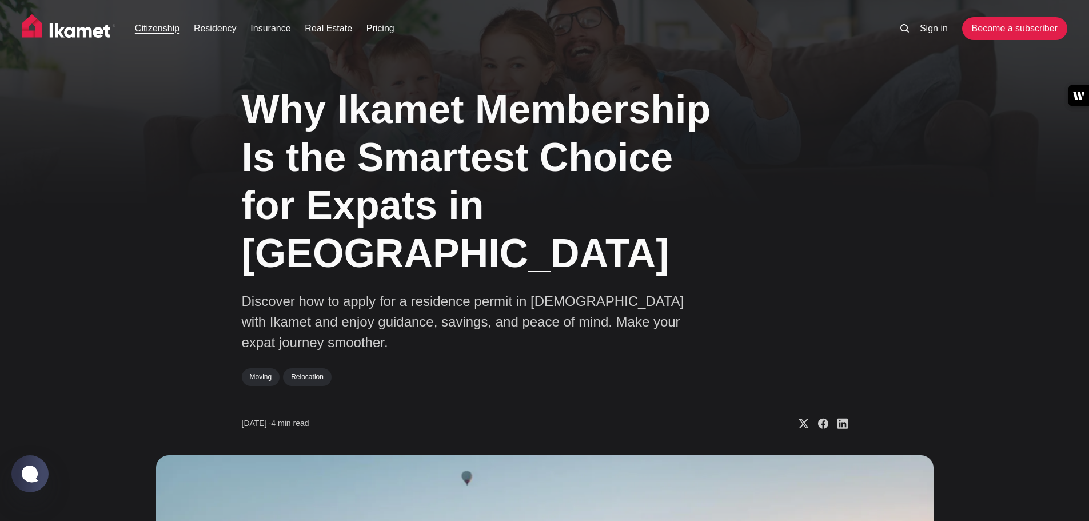
click at [154, 30] on link "Citizenship" at bounding box center [157, 29] width 45 height 14
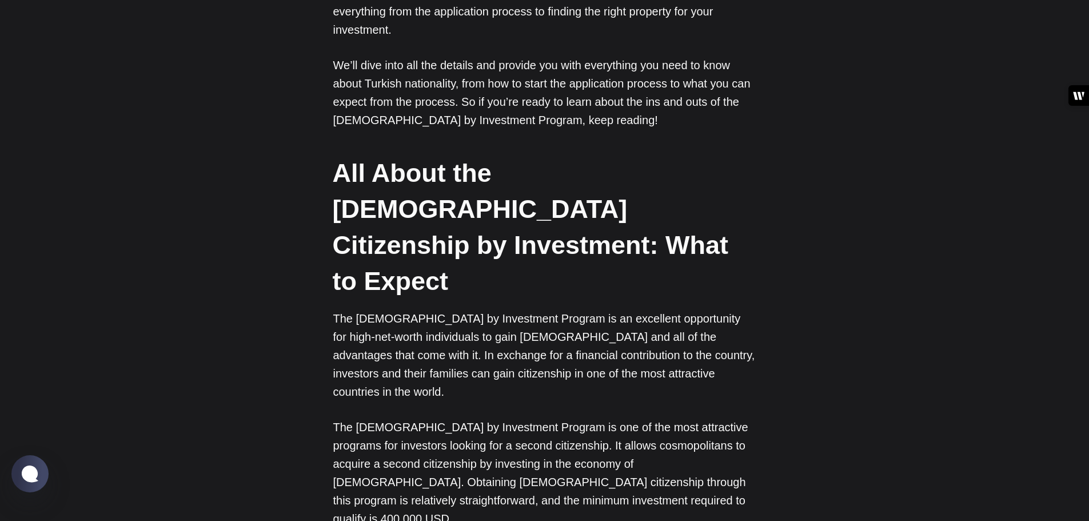
scroll to position [1029, 0]
click at [412, 154] on h2 "All About the [DEMOGRAPHIC_DATA] Citizenship by Investment: What to Expect" at bounding box center [544, 226] width 423 height 144
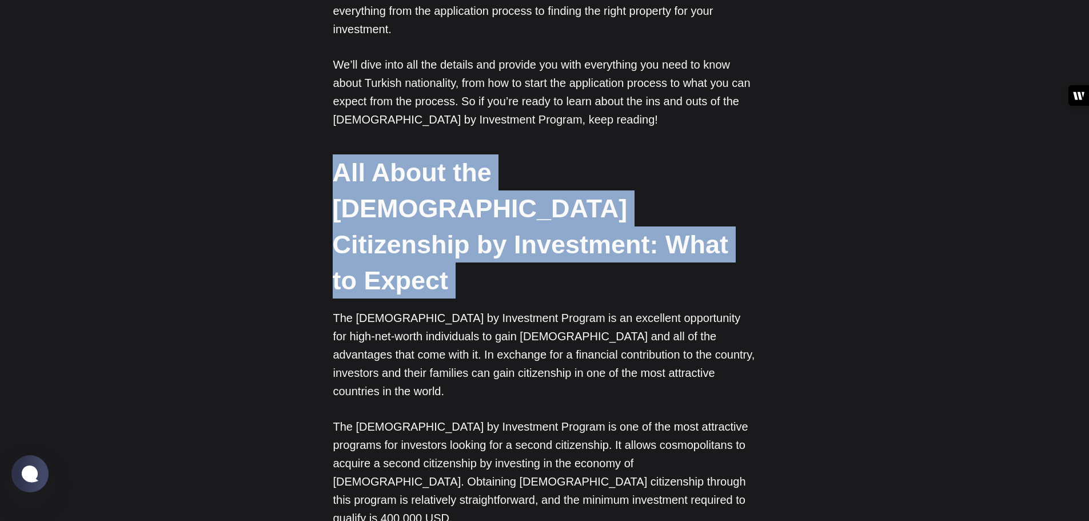
click at [412, 154] on h2 "All About the [DEMOGRAPHIC_DATA] Citizenship by Investment: What to Expect" at bounding box center [544, 226] width 423 height 144
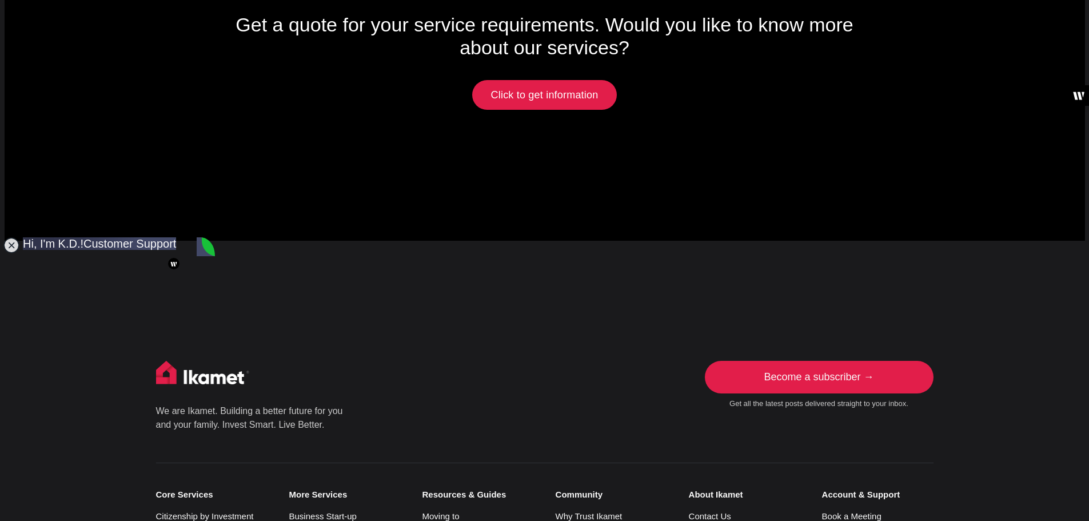
scroll to position [0, 0]
